Goal: Check status: Check status

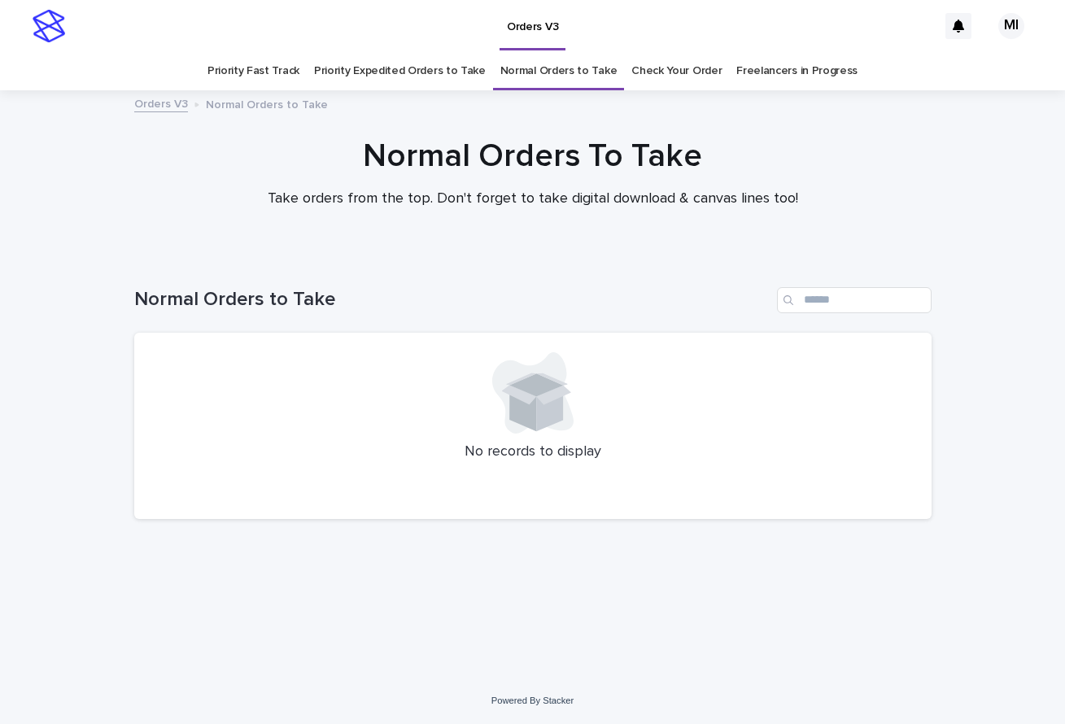
click at [437, 79] on link "Priority Expedited Orders to Take" at bounding box center [400, 71] width 172 height 38
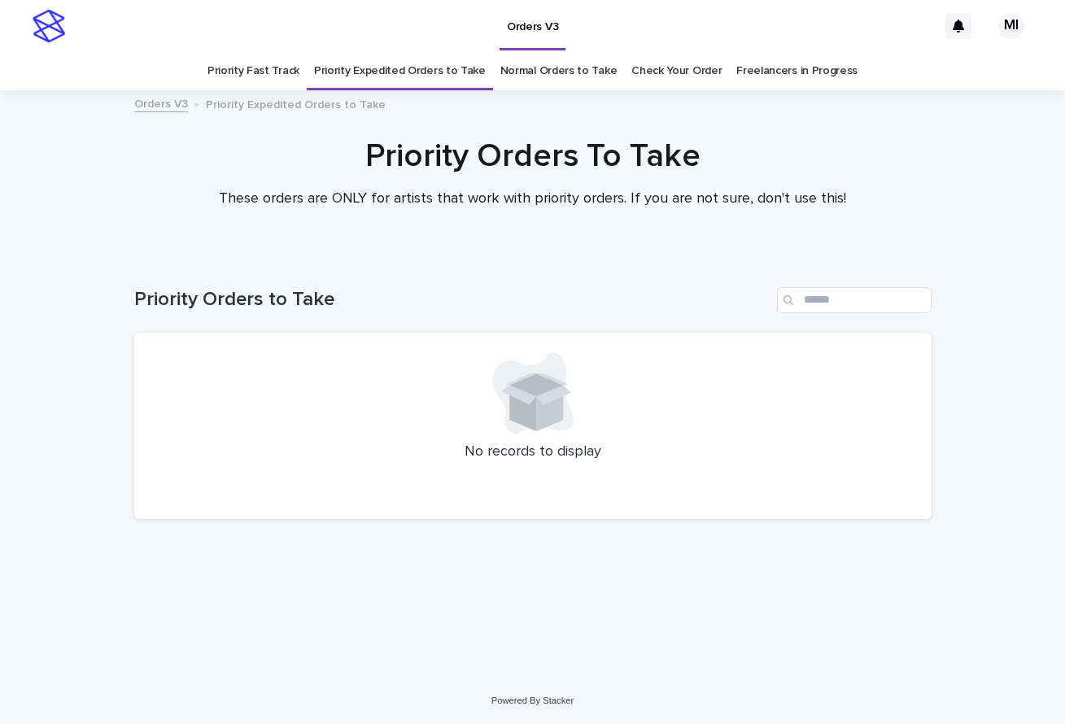
click at [277, 82] on link "Priority Fast Track" at bounding box center [253, 71] width 92 height 38
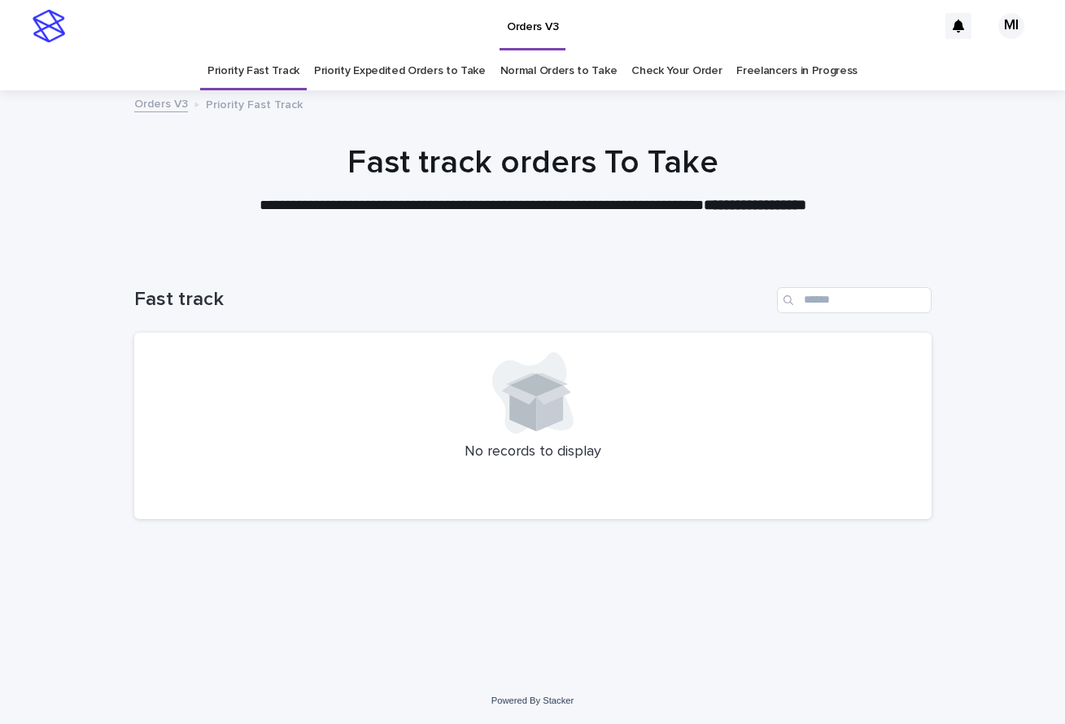
click at [648, 74] on link "Check Your Order" at bounding box center [676, 71] width 90 height 38
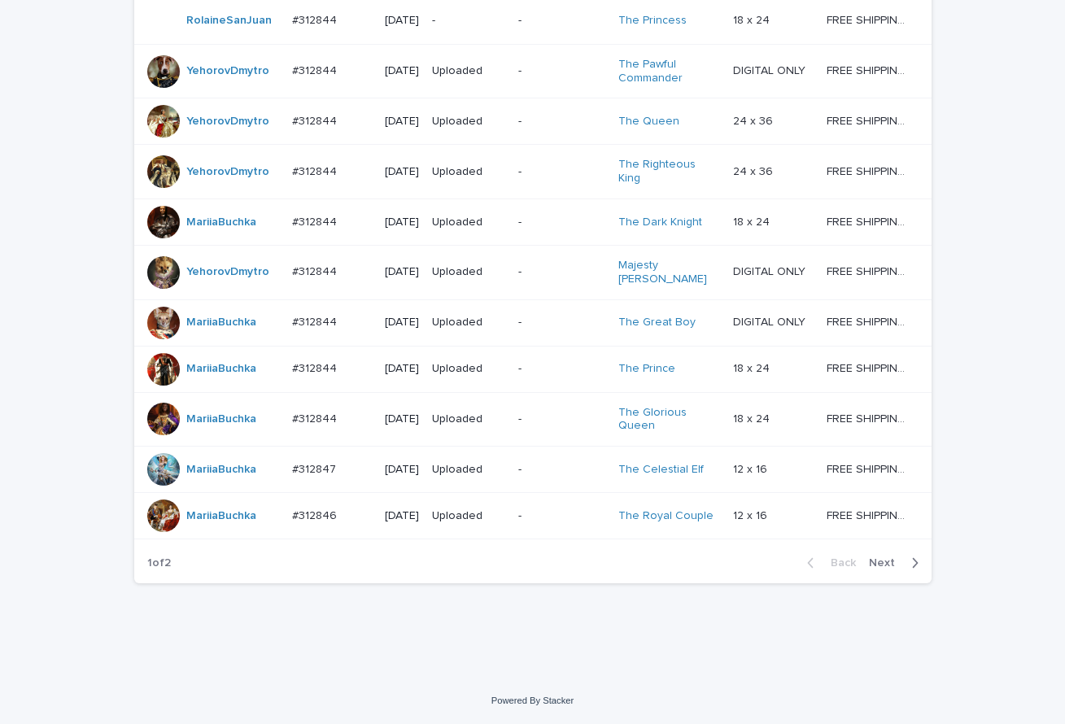
scroll to position [1439, 0]
click at [887, 568] on span "Next" at bounding box center [887, 562] width 36 height 11
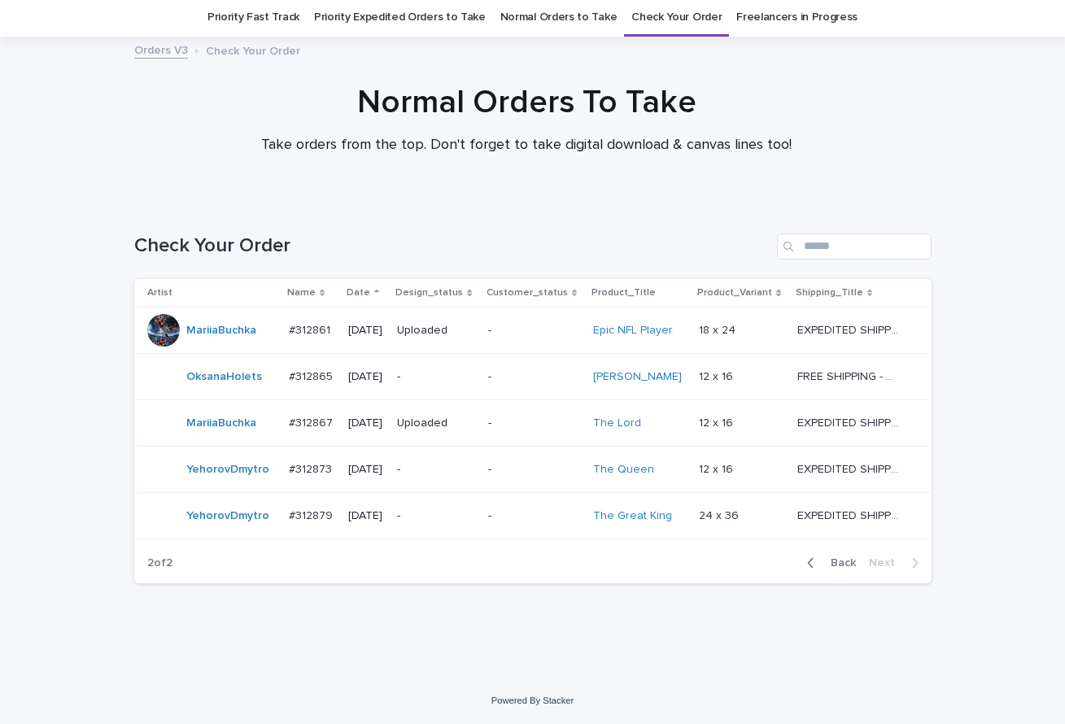
scroll to position [54, 0]
click at [848, 563] on span "Back" at bounding box center [838, 562] width 35 height 11
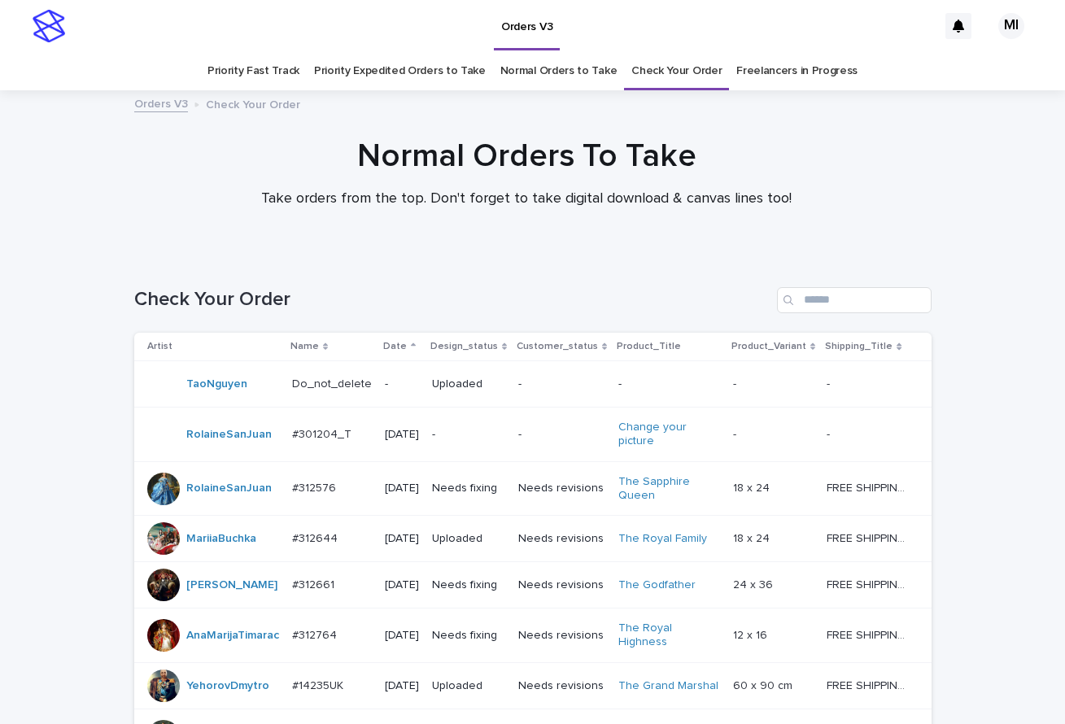
click at [443, 67] on link "Priority Expedited Orders to Take" at bounding box center [400, 71] width 172 height 38
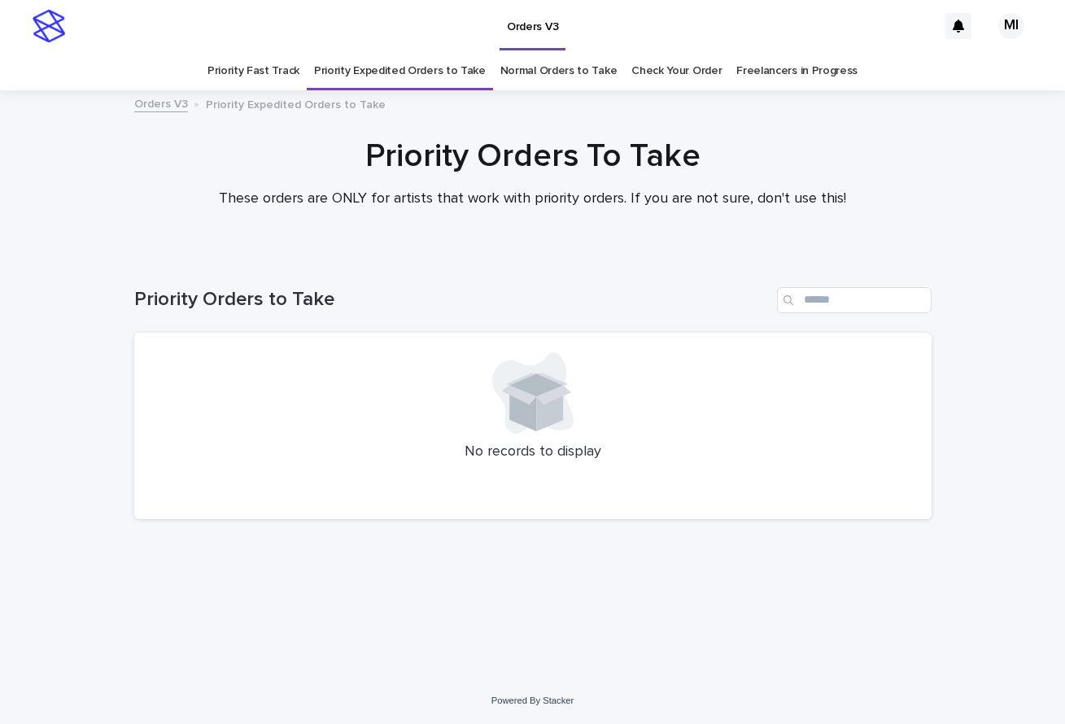
click at [657, 77] on link "Check Your Order" at bounding box center [676, 71] width 90 height 38
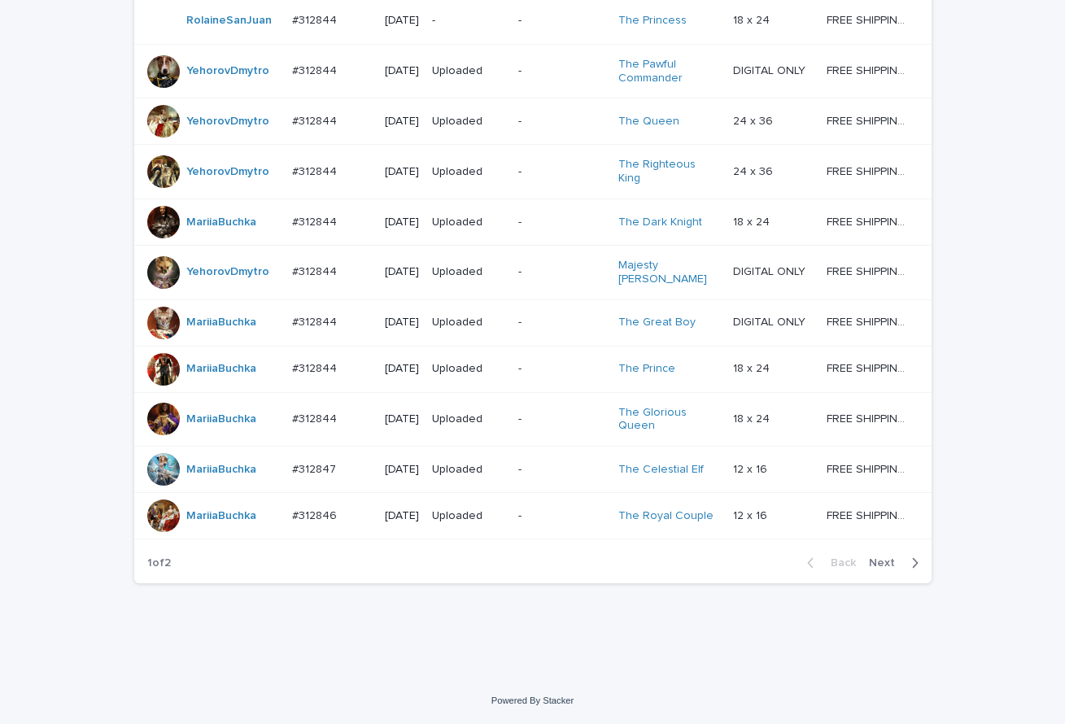
scroll to position [1439, 0]
click at [878, 562] on span "Next" at bounding box center [887, 562] width 36 height 11
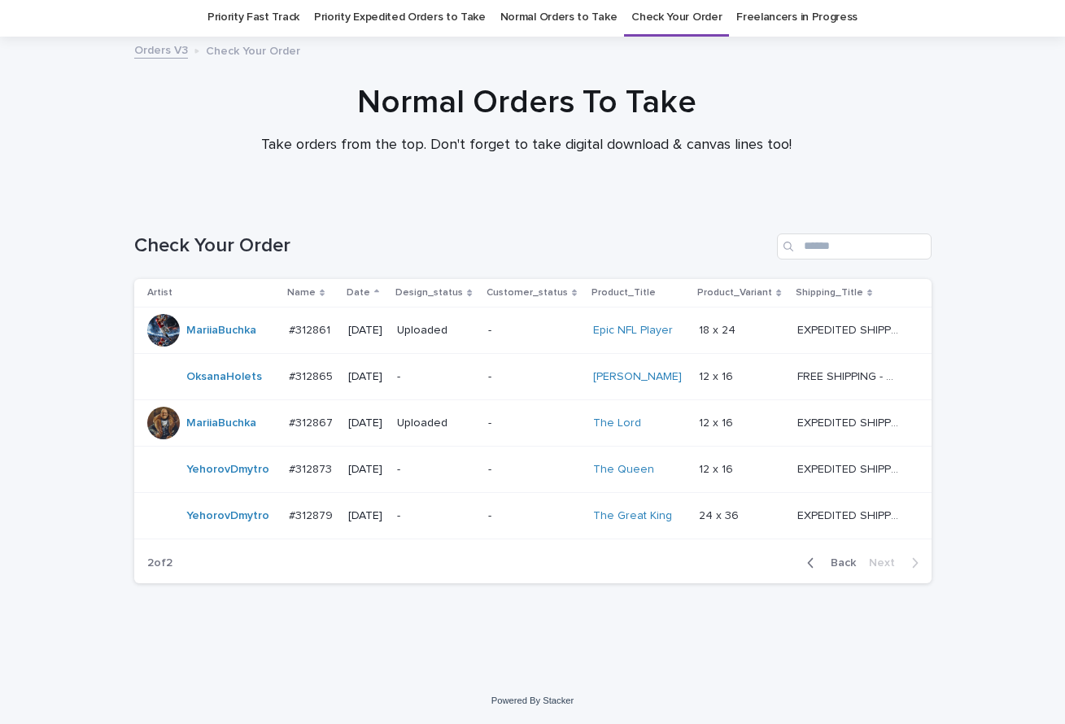
scroll to position [54, 0]
click at [399, 18] on link "Priority Expedited Orders to Take" at bounding box center [400, 17] width 172 height 38
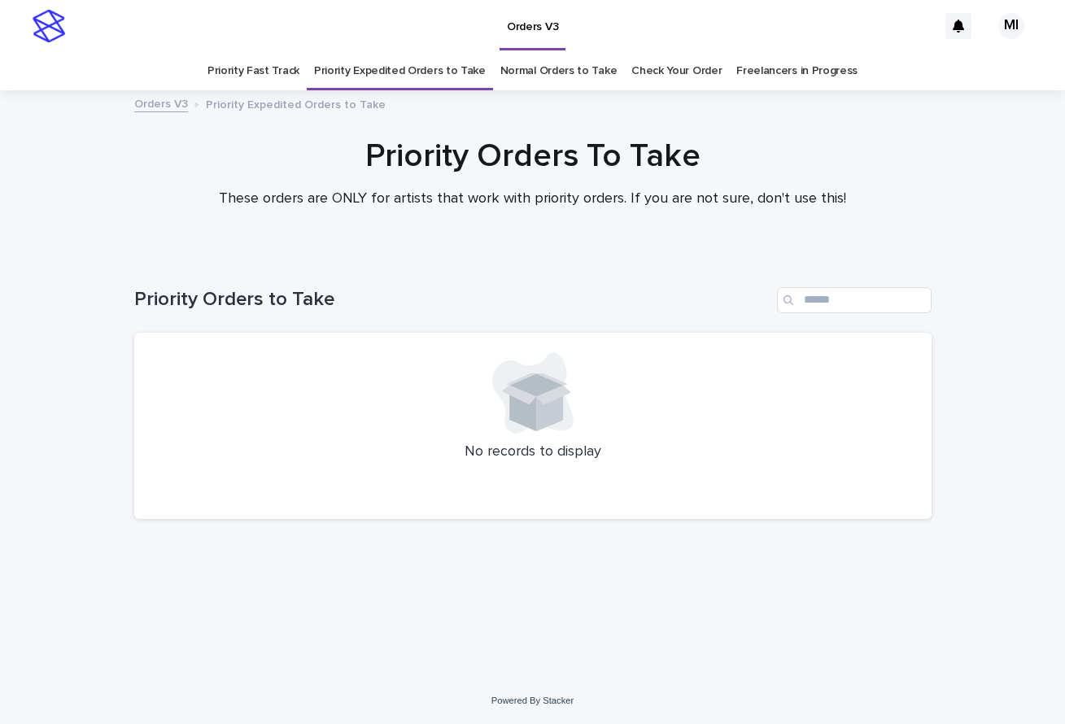
click at [266, 73] on link "Priority Fast Track" at bounding box center [253, 71] width 92 height 38
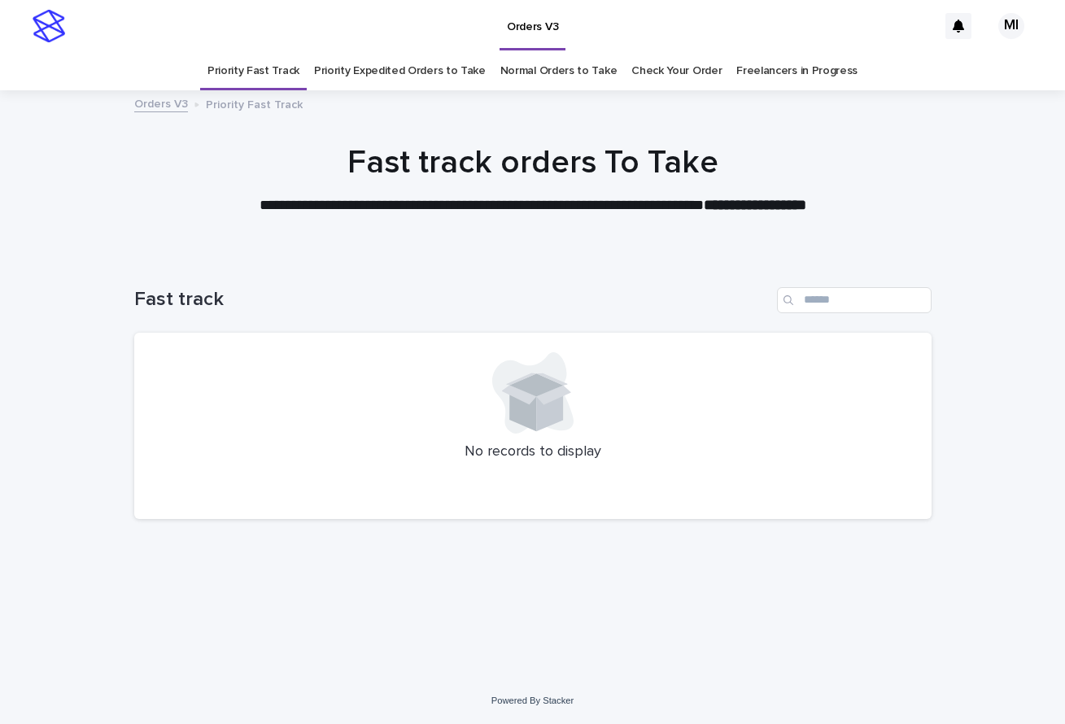
click at [556, 76] on link "Normal Orders to Take" at bounding box center [558, 71] width 117 height 38
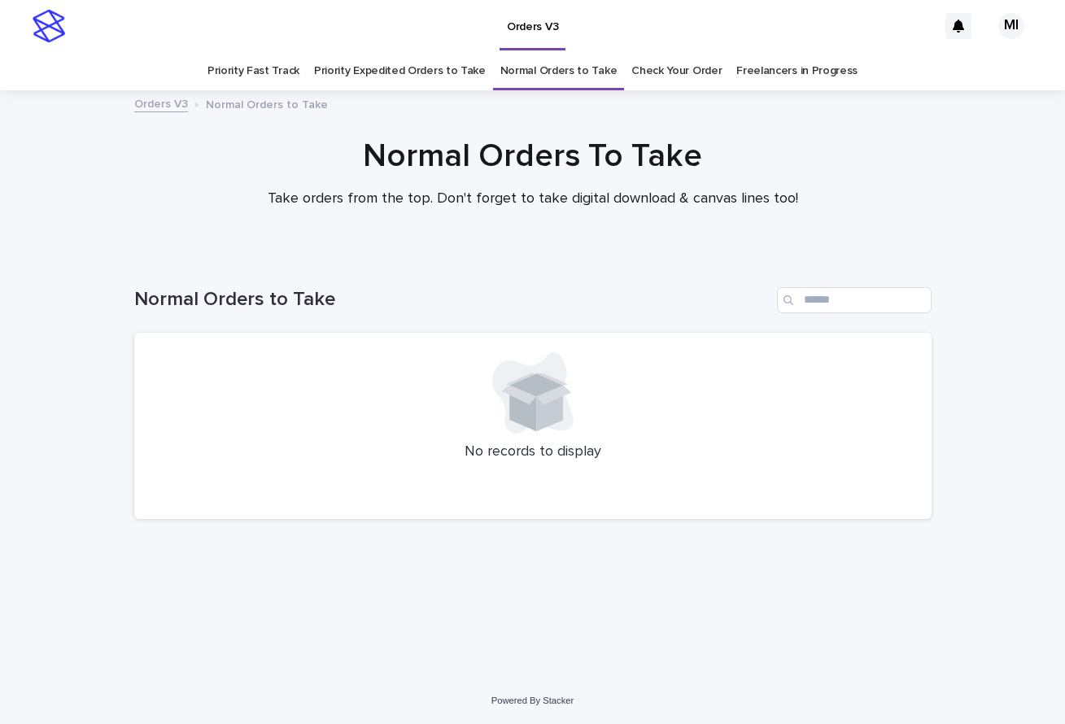
click at [665, 74] on link "Check Your Order" at bounding box center [676, 71] width 90 height 38
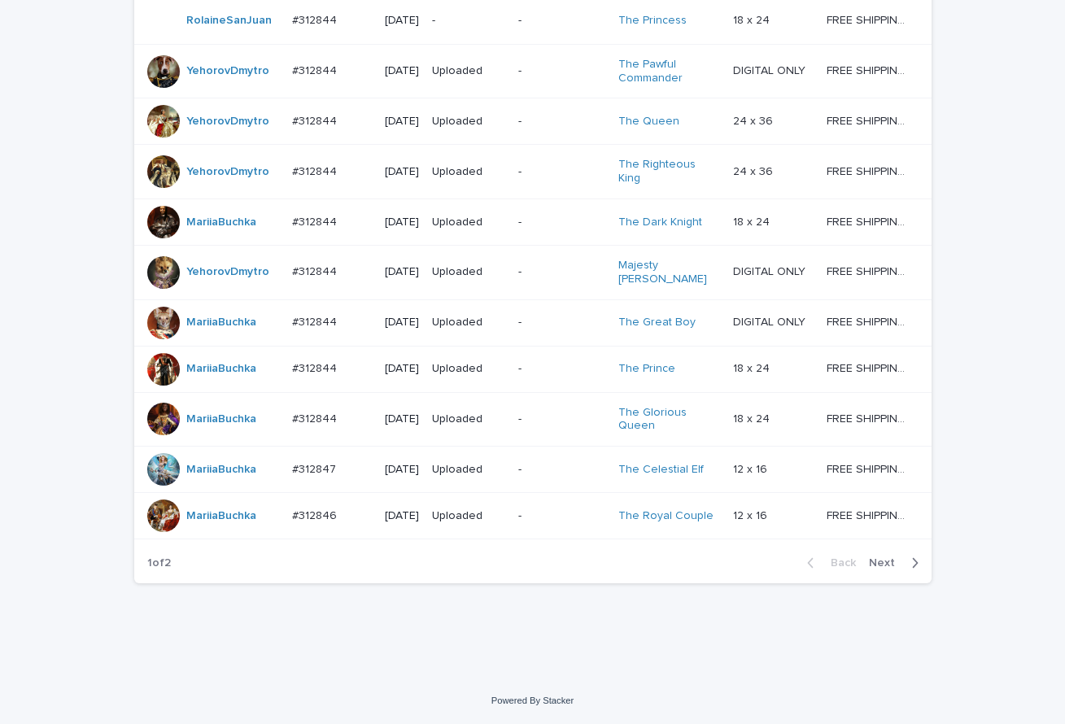
scroll to position [1439, 0]
click at [889, 567] on span "Next" at bounding box center [887, 562] width 36 height 11
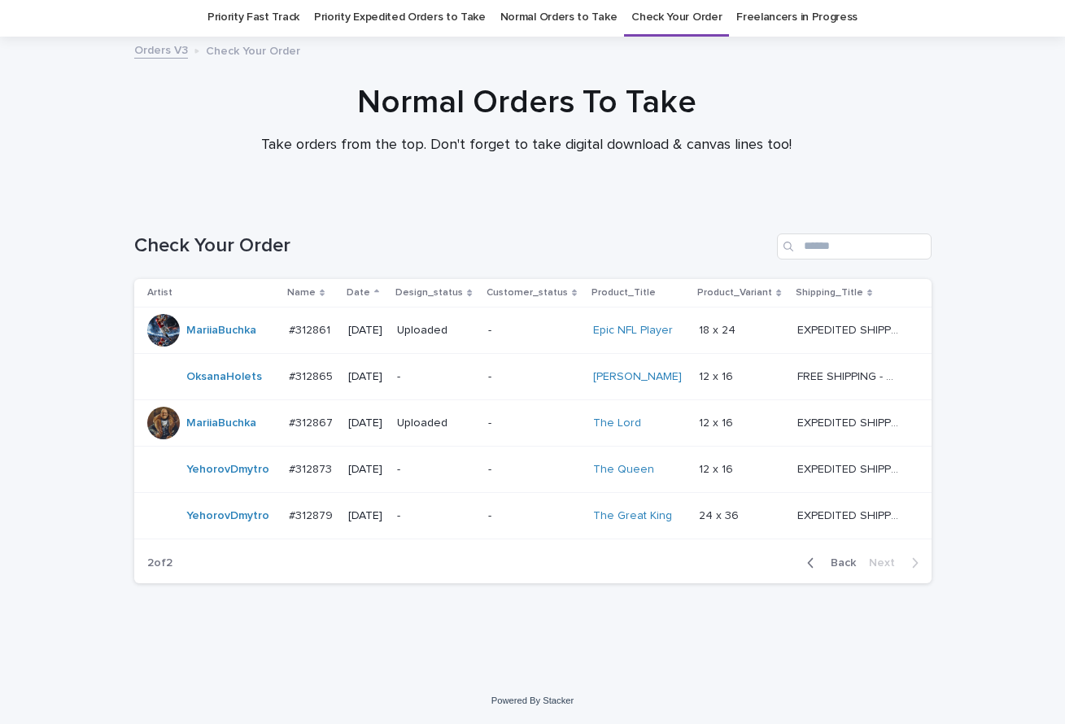
scroll to position [54, 0]
